Goal: Find specific page/section: Find specific page/section

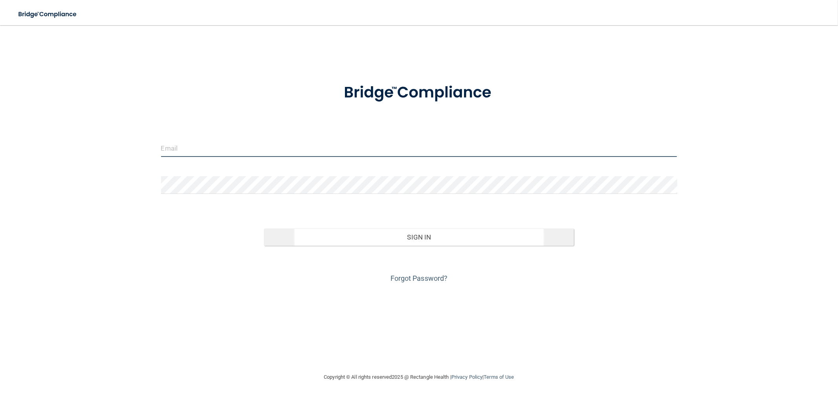
type input "swhite@rectanglehealth.com"
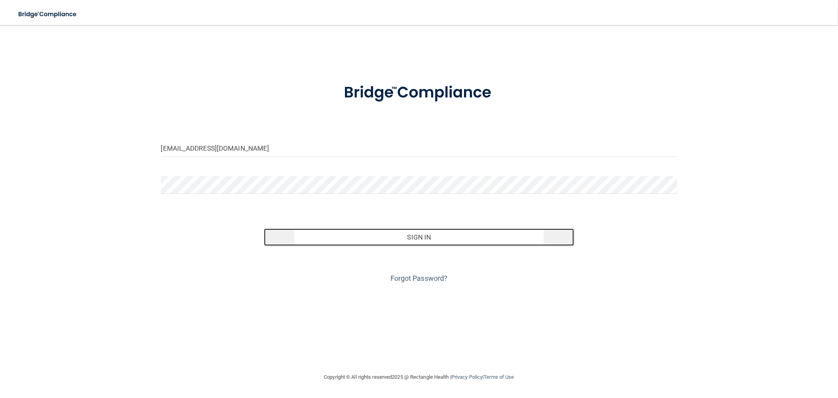
click at [421, 240] on button "Sign In" at bounding box center [419, 236] width 310 height 17
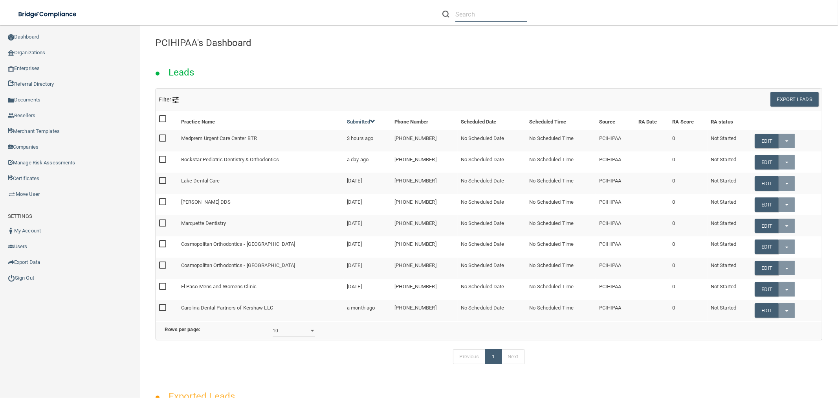
click at [472, 13] on input "text" at bounding box center [491, 14] width 72 height 15
paste input "Scott Orthodontics"
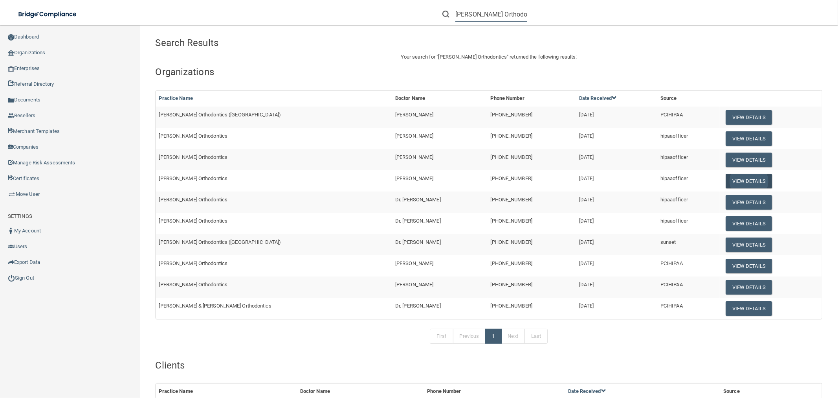
type input "Scott Orthodontics"
click at [727, 179] on button "View Details" at bounding box center [748, 181] width 46 height 15
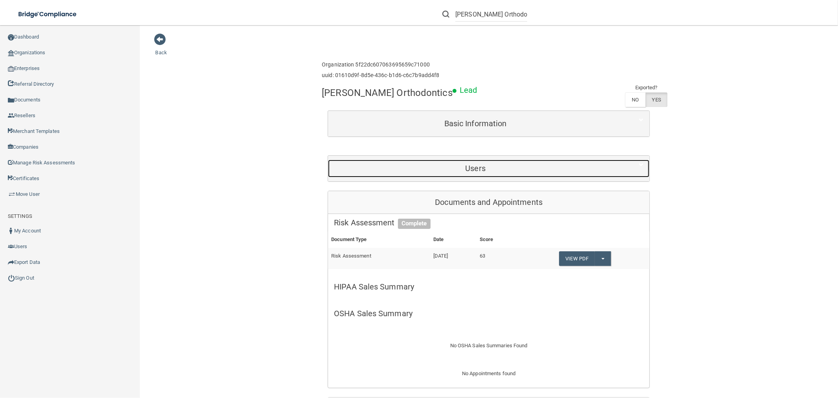
click at [478, 165] on h5 "Users" at bounding box center [475, 168] width 283 height 9
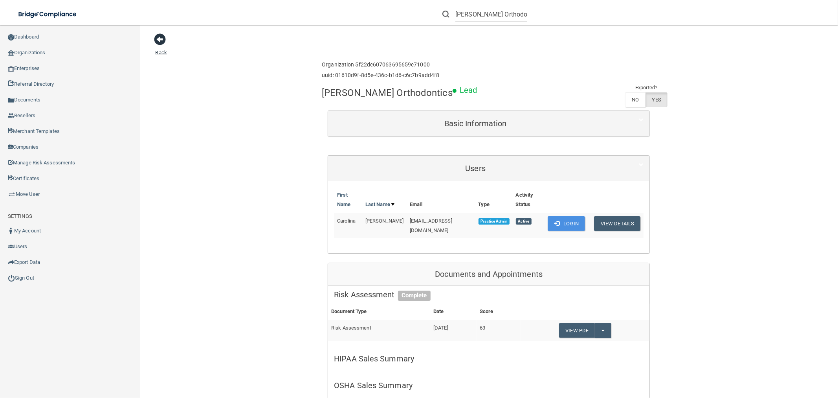
click at [159, 37] on span at bounding box center [160, 39] width 12 height 12
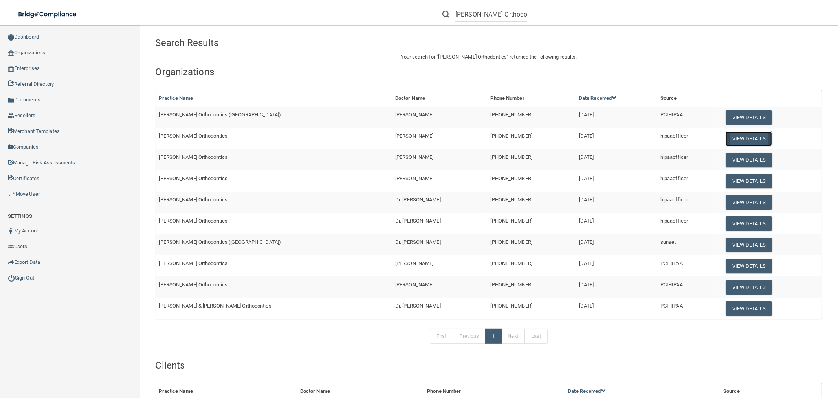
click at [725, 136] on button "View Details" at bounding box center [748, 138] width 46 height 15
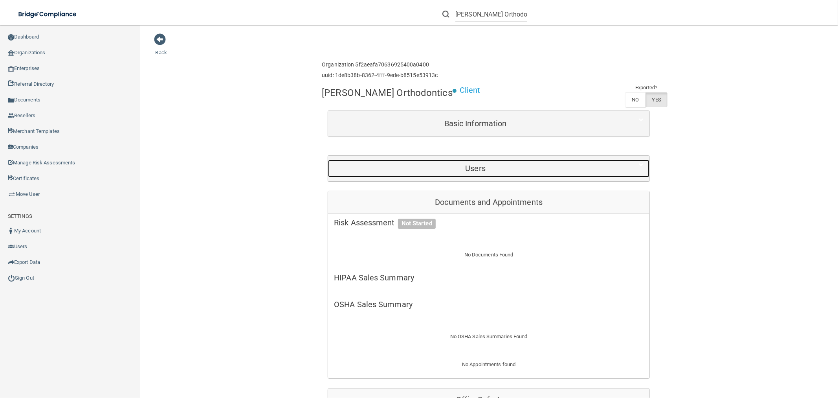
click at [469, 171] on h5 "Users" at bounding box center [475, 168] width 283 height 9
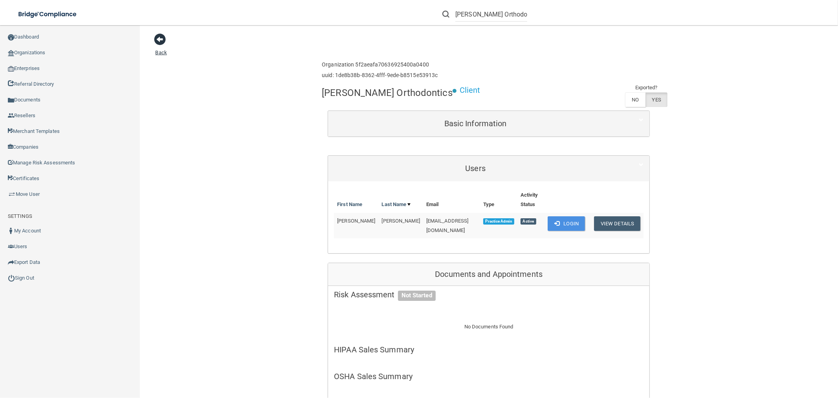
click at [161, 41] on span at bounding box center [160, 39] width 12 height 12
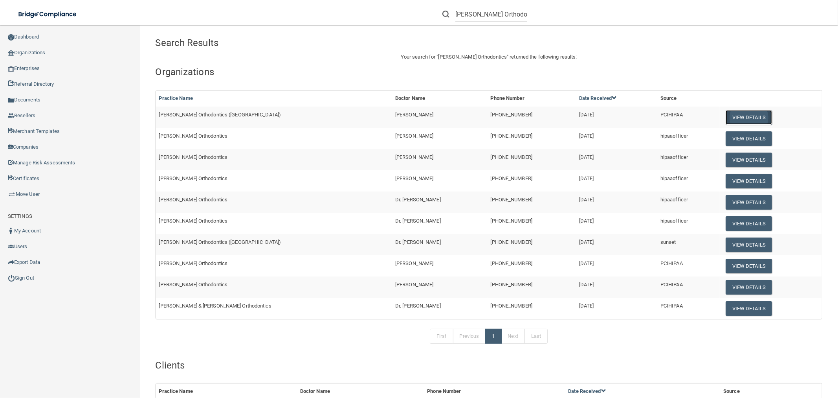
click at [725, 114] on button "View Details" at bounding box center [748, 117] width 46 height 15
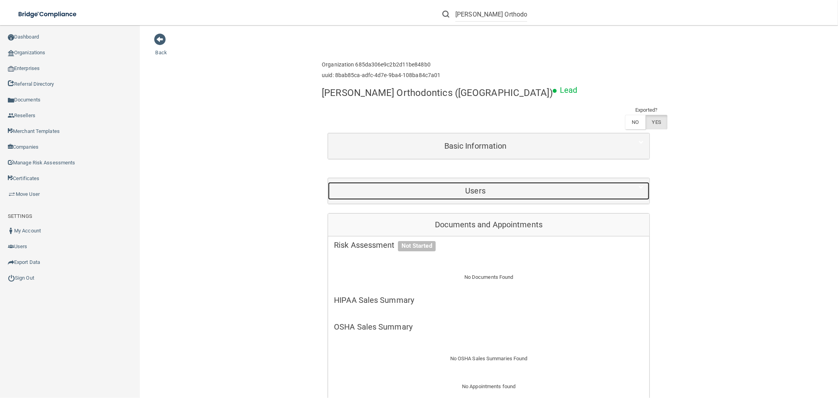
click at [488, 186] on h5 "Users" at bounding box center [475, 190] width 283 height 9
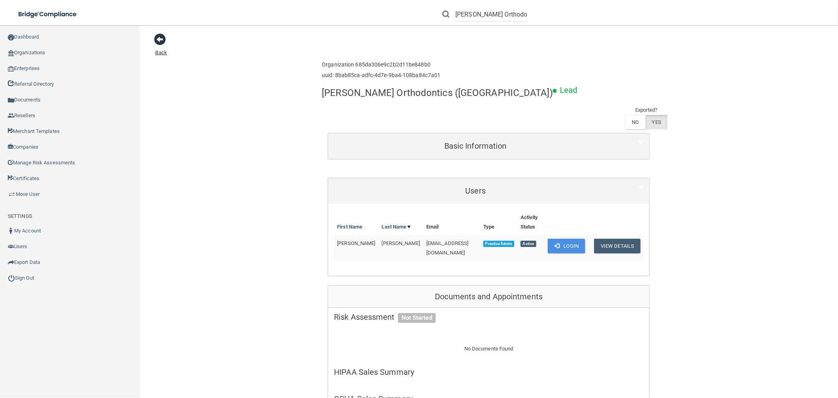
click at [156, 40] on span at bounding box center [160, 39] width 12 height 12
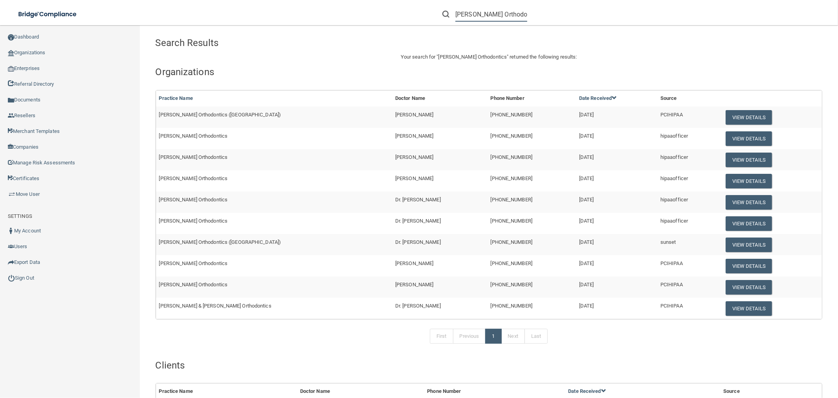
click at [510, 14] on input "Scott Orthodontics" at bounding box center [491, 14] width 72 height 15
drag, startPoint x: 512, startPoint y: 15, endPoint x: 439, endPoint y: 15, distance: 73.5
click at [439, 15] on form "Scott Orthodontics" at bounding box center [484, 14] width 97 height 15
click at [480, 11] on input "text" at bounding box center [491, 14] width 72 height 15
click at [462, 14] on input "text" at bounding box center [491, 14] width 72 height 15
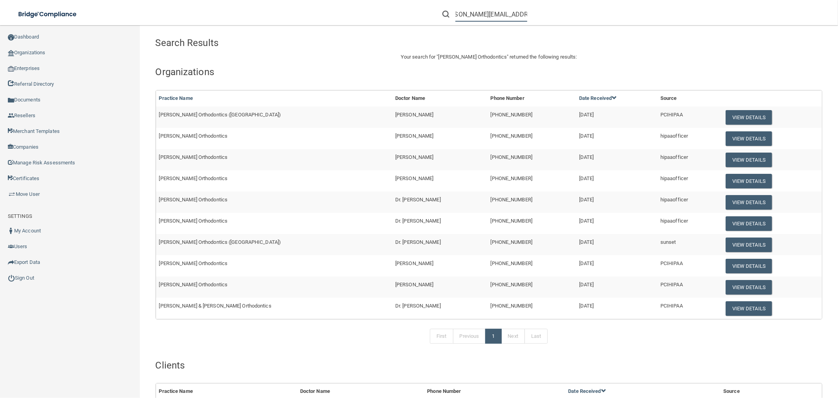
scroll to position [0, 16]
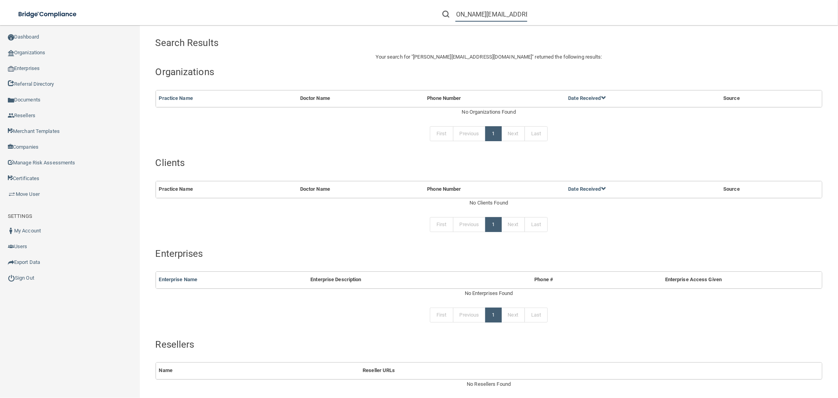
type input "sandra@scottorthodontist.net"
click at [526, 12] on form "sandra@scottorthodontist.net" at bounding box center [484, 14] width 97 height 15
drag, startPoint x: 456, startPoint y: 14, endPoint x: 605, endPoint y: 15, distance: 149.3
click at [605, 15] on div "sandra@scottorthodontist.net" at bounding box center [594, 14] width 326 height 28
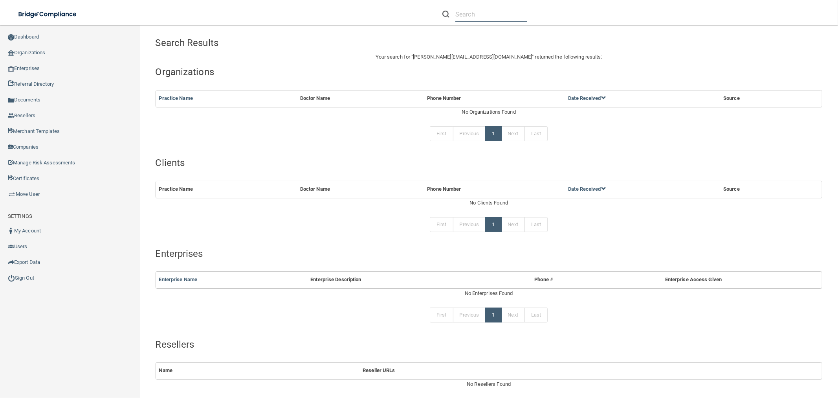
scroll to position [0, 0]
paste input "[PERSON_NAME][EMAIL_ADDRESS][DOMAIN_NAME]"
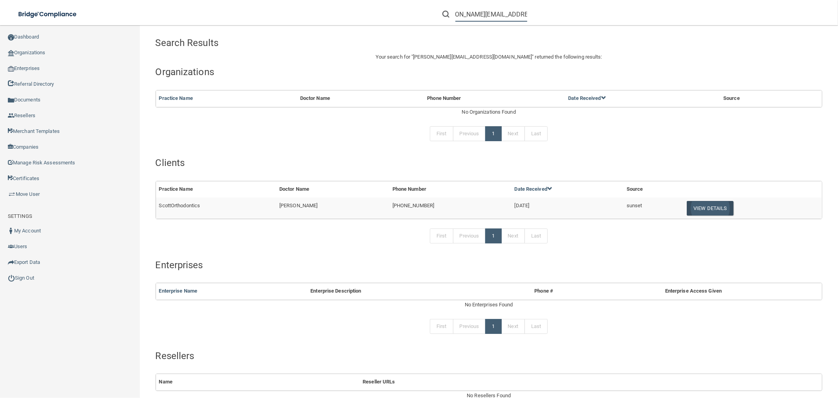
type input "[PERSON_NAME][EMAIL_ADDRESS][DOMAIN_NAME]"
click at [701, 207] on button "View Details" at bounding box center [710, 208] width 46 height 15
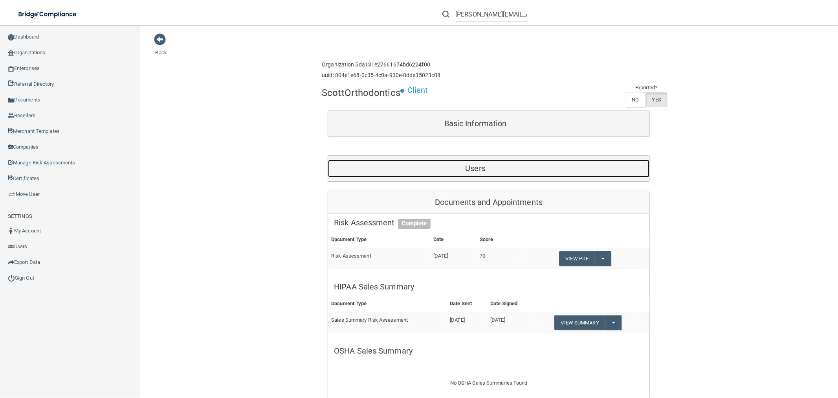
click at [476, 169] on h5 "Users" at bounding box center [475, 168] width 283 height 9
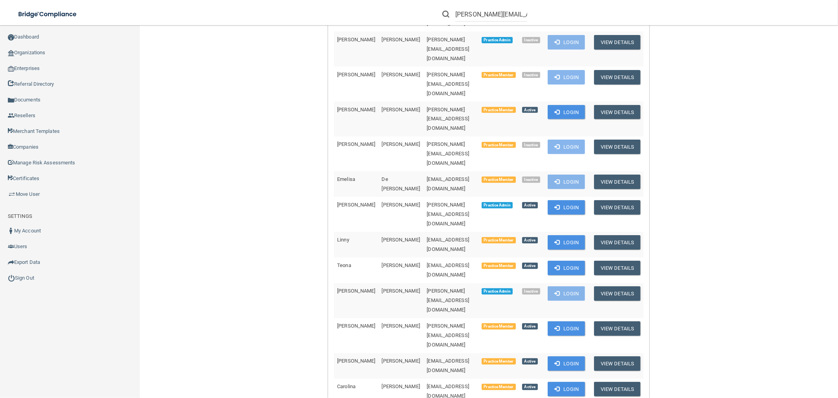
scroll to position [262, 0]
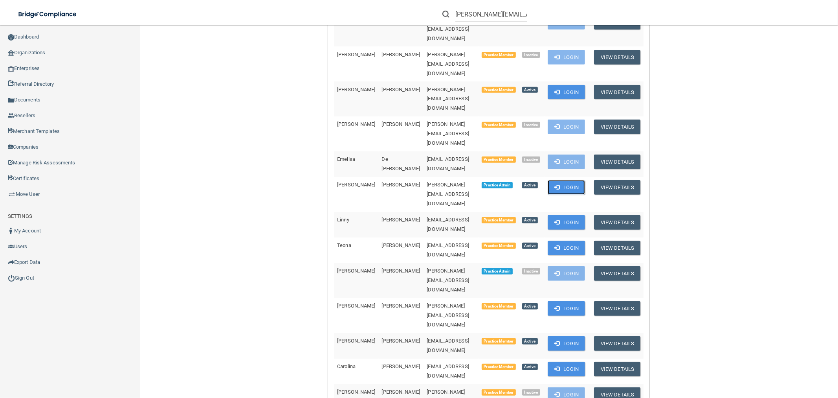
click at [566, 180] on button "Login" at bounding box center [566, 187] width 37 height 15
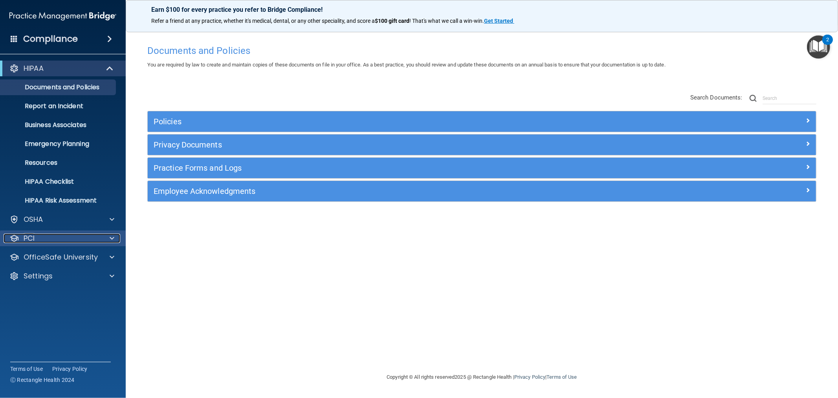
click at [112, 240] on span at bounding box center [112, 237] width 5 height 9
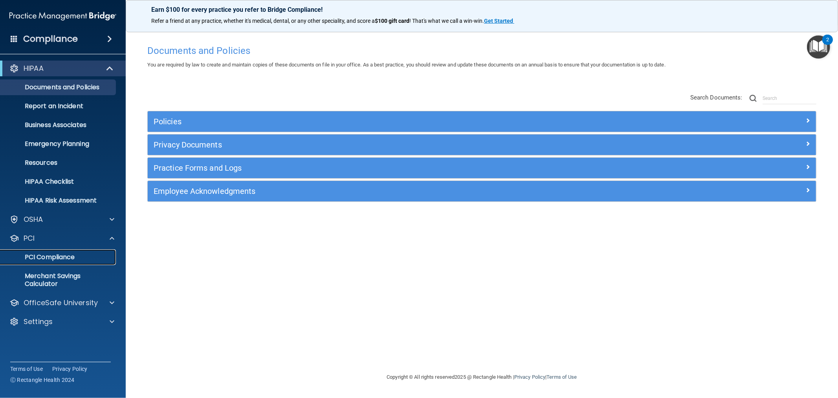
click at [62, 252] on link "PCI Compliance" at bounding box center [54, 257] width 124 height 16
click at [65, 199] on p "HIPAA Risk Assessment" at bounding box center [58, 200] width 107 height 8
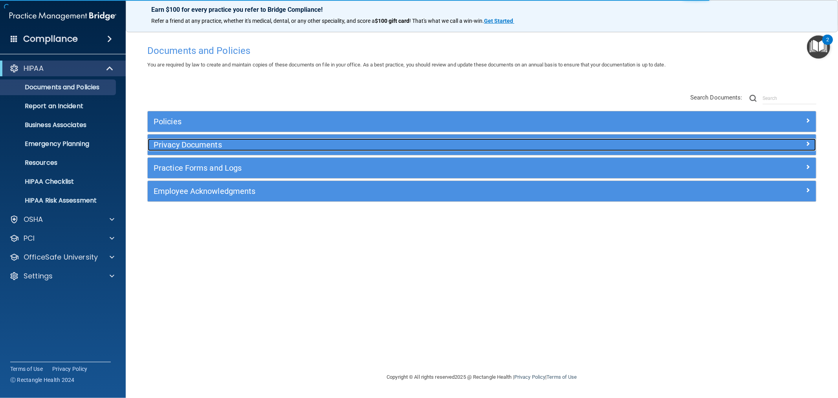
click at [181, 140] on h5 "Privacy Documents" at bounding box center [398, 144] width 489 height 9
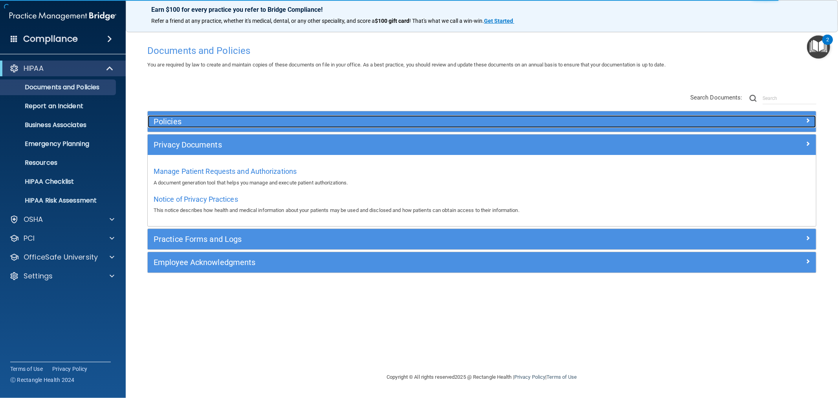
click at [168, 124] on h5 "Policies" at bounding box center [398, 121] width 489 height 9
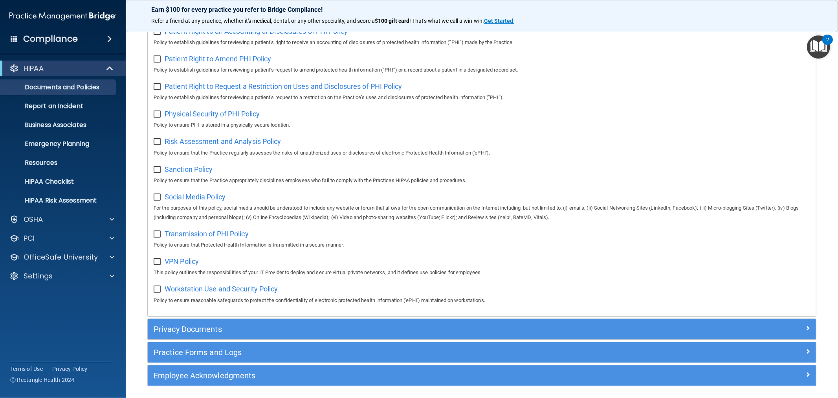
scroll to position [474, 0]
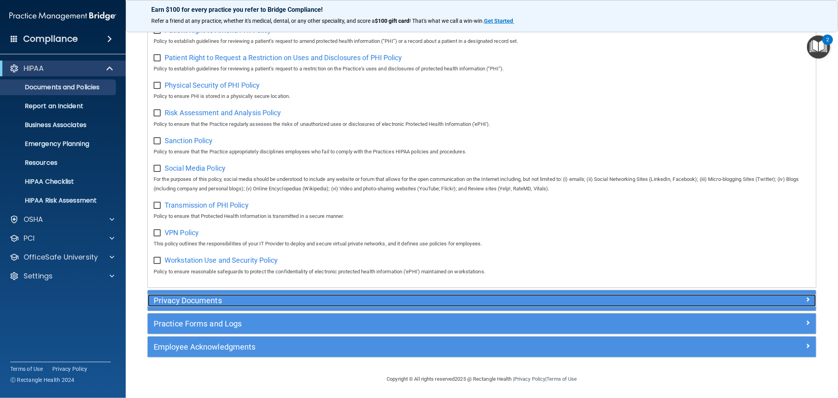
click at [206, 299] on h5 "Privacy Documents" at bounding box center [398, 300] width 489 height 9
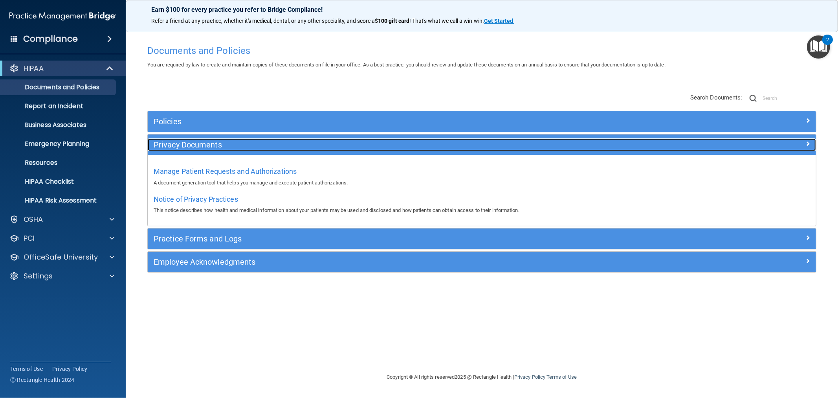
scroll to position [0, 0]
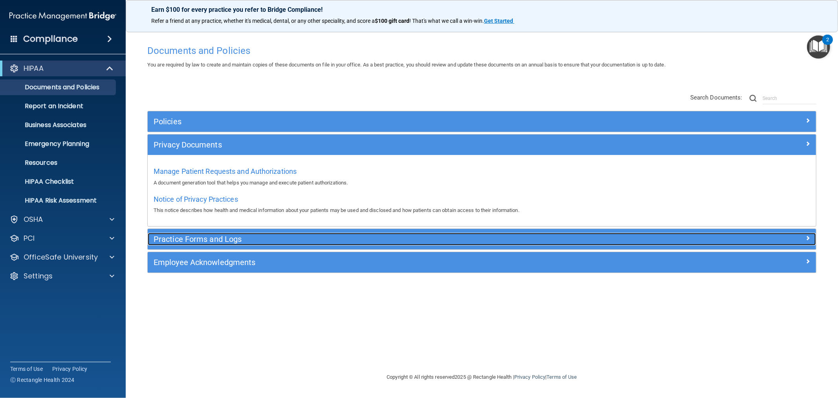
click at [210, 234] on h5 "Practice Forms and Logs" at bounding box center [398, 238] width 489 height 9
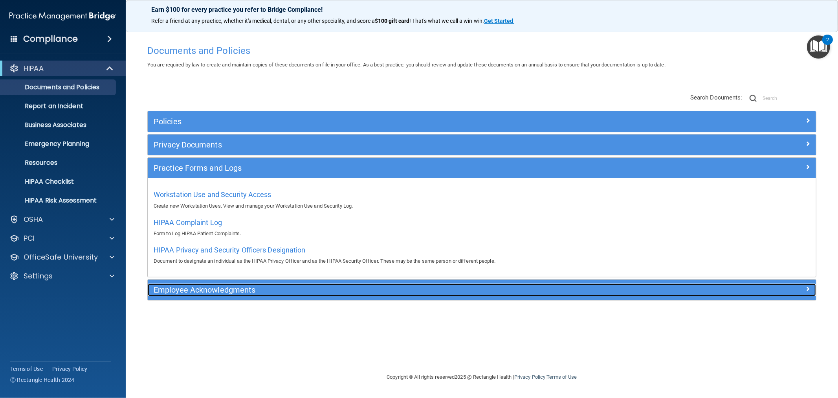
click at [217, 287] on h5 "Employee Acknowledgments" at bounding box center [398, 289] width 489 height 9
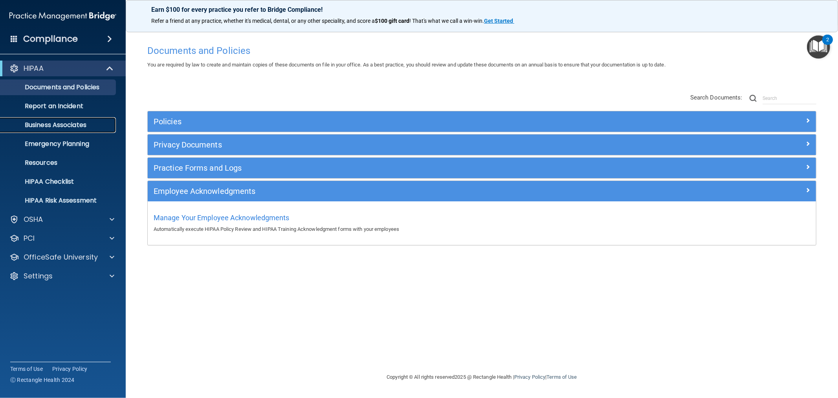
click at [59, 125] on p "Business Associates" at bounding box center [58, 125] width 107 height 8
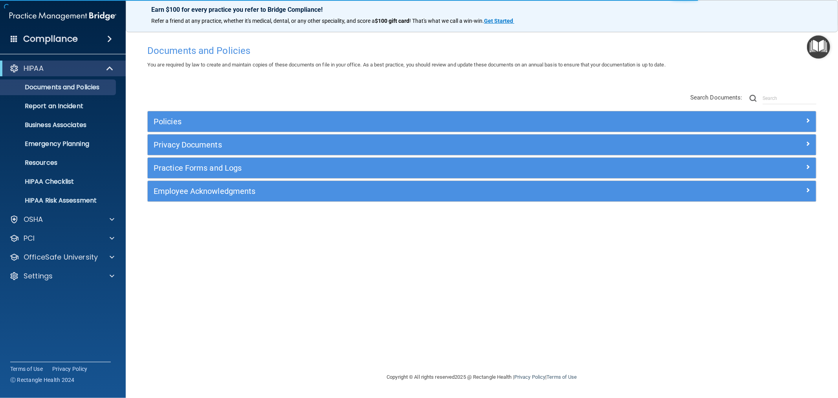
click at [168, 113] on div "Policies" at bounding box center [482, 121] width 668 height 20
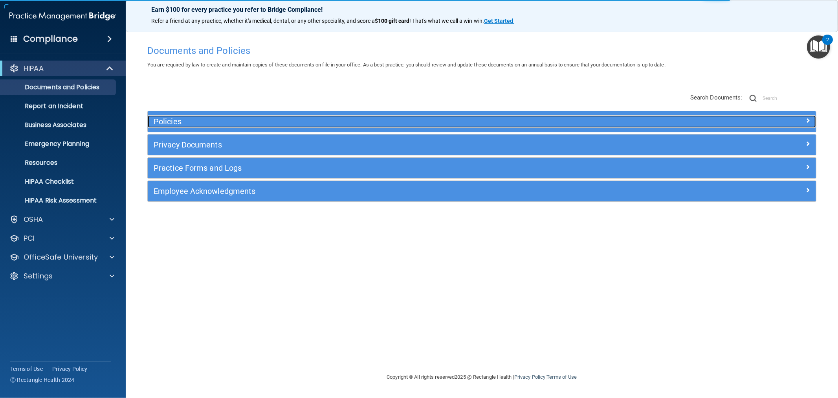
click at [168, 118] on h5 "Policies" at bounding box center [398, 121] width 489 height 9
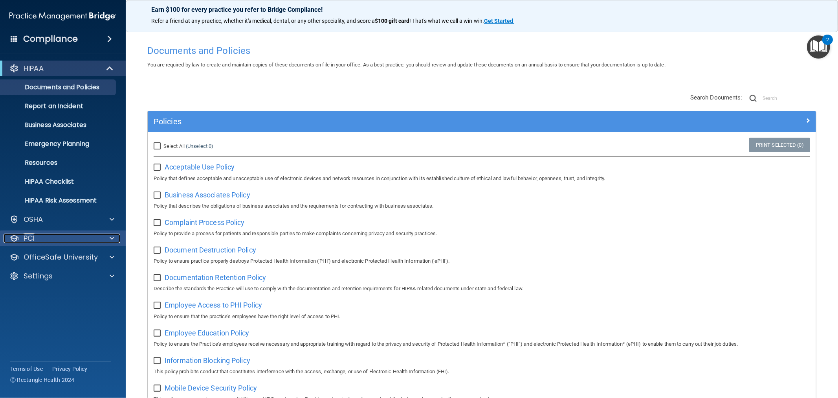
click at [58, 238] on div "PCI" at bounding box center [52, 237] width 97 height 9
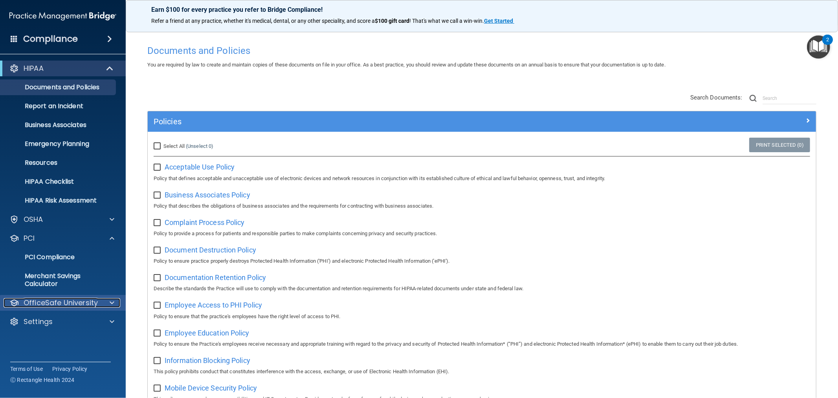
click at [112, 300] on span at bounding box center [112, 302] width 5 height 9
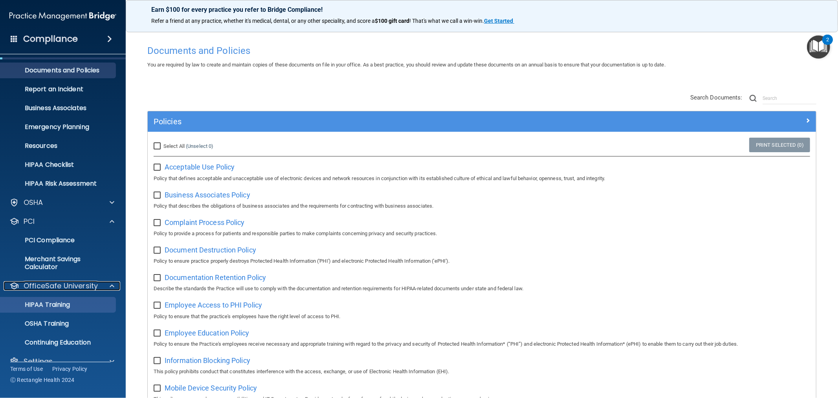
scroll to position [30, 0]
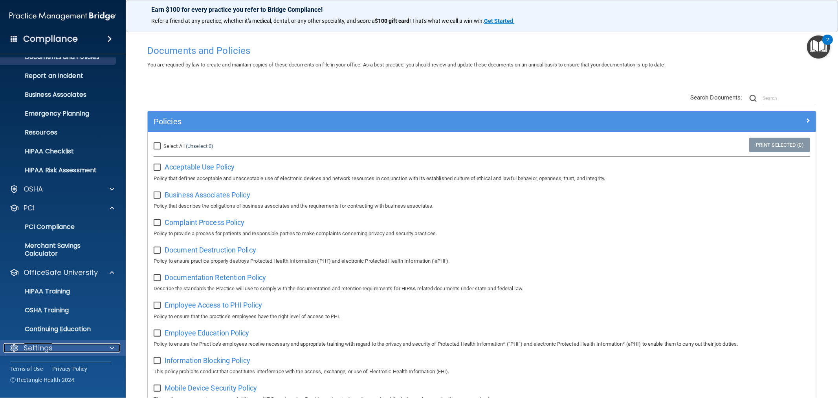
click at [107, 344] on div at bounding box center [111, 347] width 20 height 9
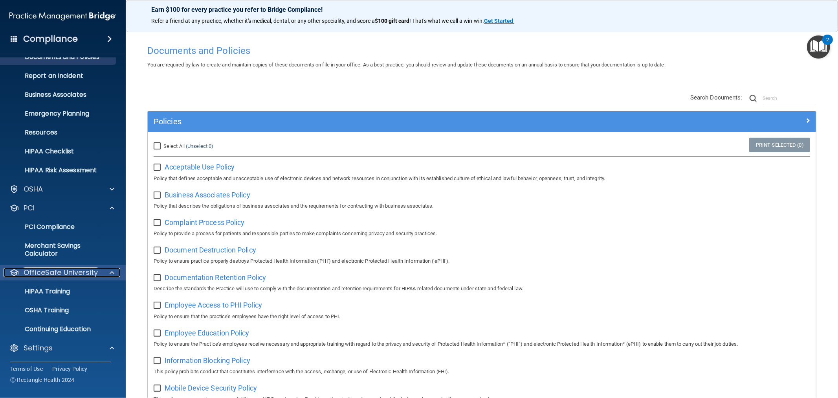
click at [112, 271] on span at bounding box center [112, 271] width 5 height 9
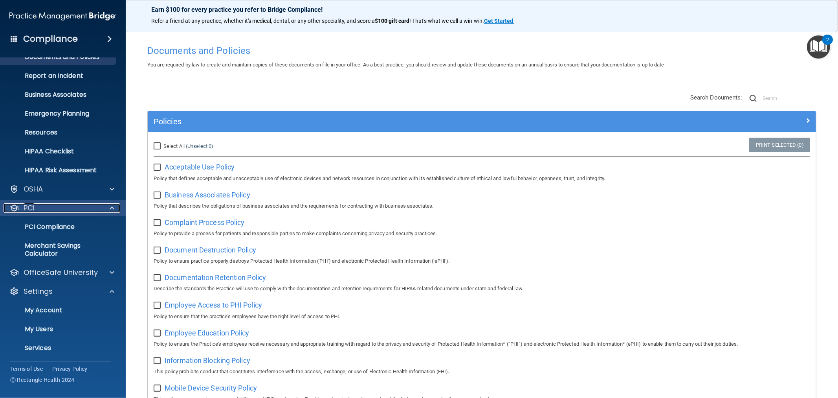
click at [111, 208] on span at bounding box center [112, 207] width 5 height 9
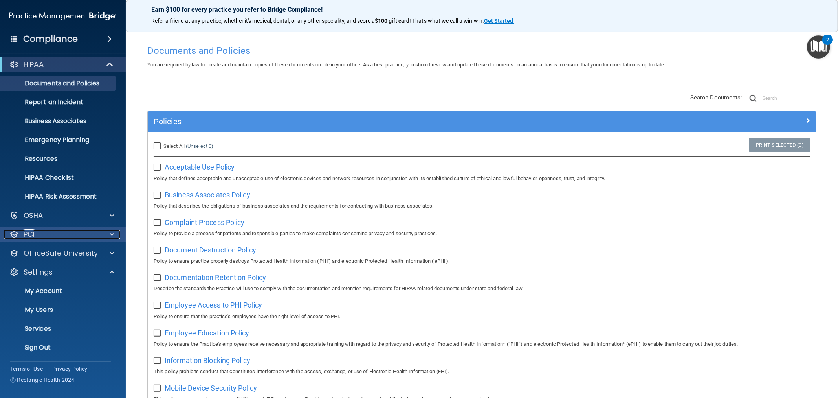
scroll to position [3, 0]
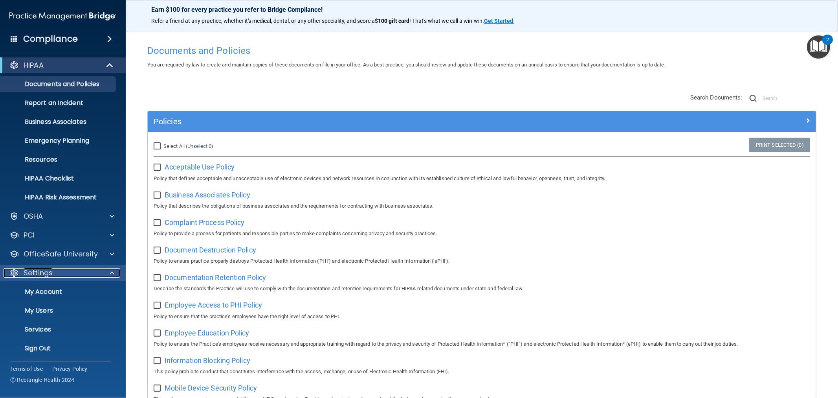
click at [112, 270] on span at bounding box center [112, 272] width 5 height 9
